Goal: Transaction & Acquisition: Purchase product/service

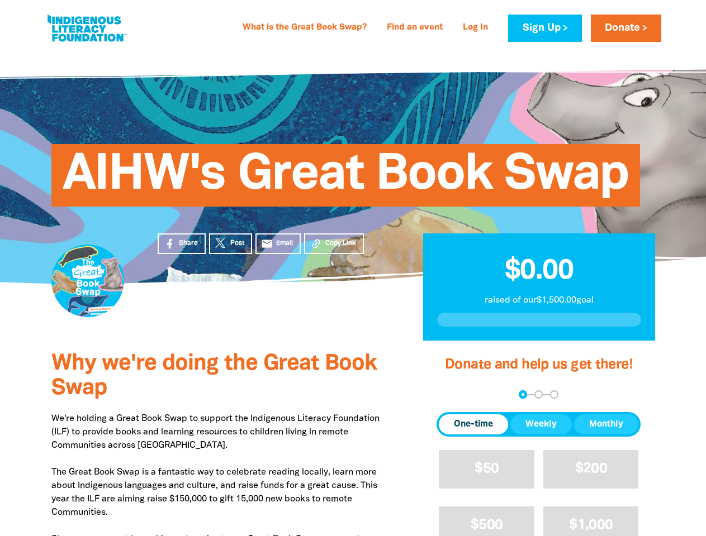
click at [353, 268] on div "AIHW's Great Book Swap" at bounding box center [353, 167] width 670 height 234
click at [334, 244] on span "Copy Link" at bounding box center [340, 244] width 31 height 10
click at [451, 395] on div "arrow_back Back Step 1 Step 2 Step 3" at bounding box center [538, 395] width 204 height 8
click at [522, 394] on div "Navigate to step 1 of 3 to enter your donation amount" at bounding box center [522, 394] width 3 height 3
click at [473, 425] on span "One-time" at bounding box center [473, 424] width 39 height 13
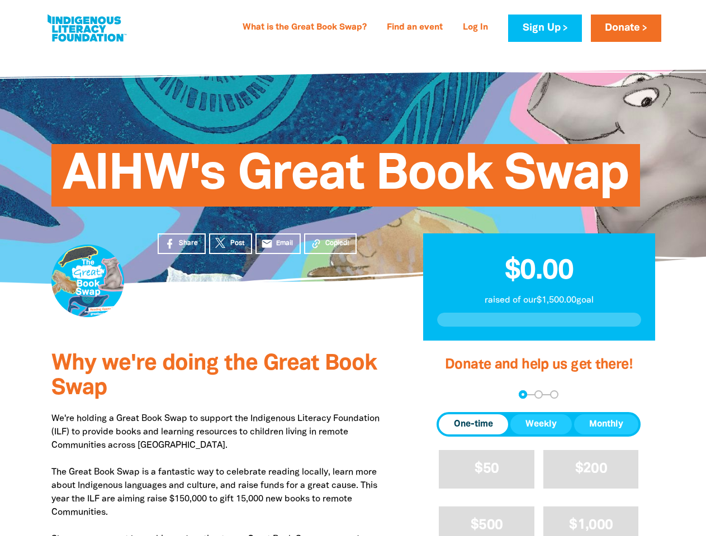
click at [541, 425] on span "Weekly" at bounding box center [540, 424] width 31 height 13
